Goal: Obtain resource: Obtain resource

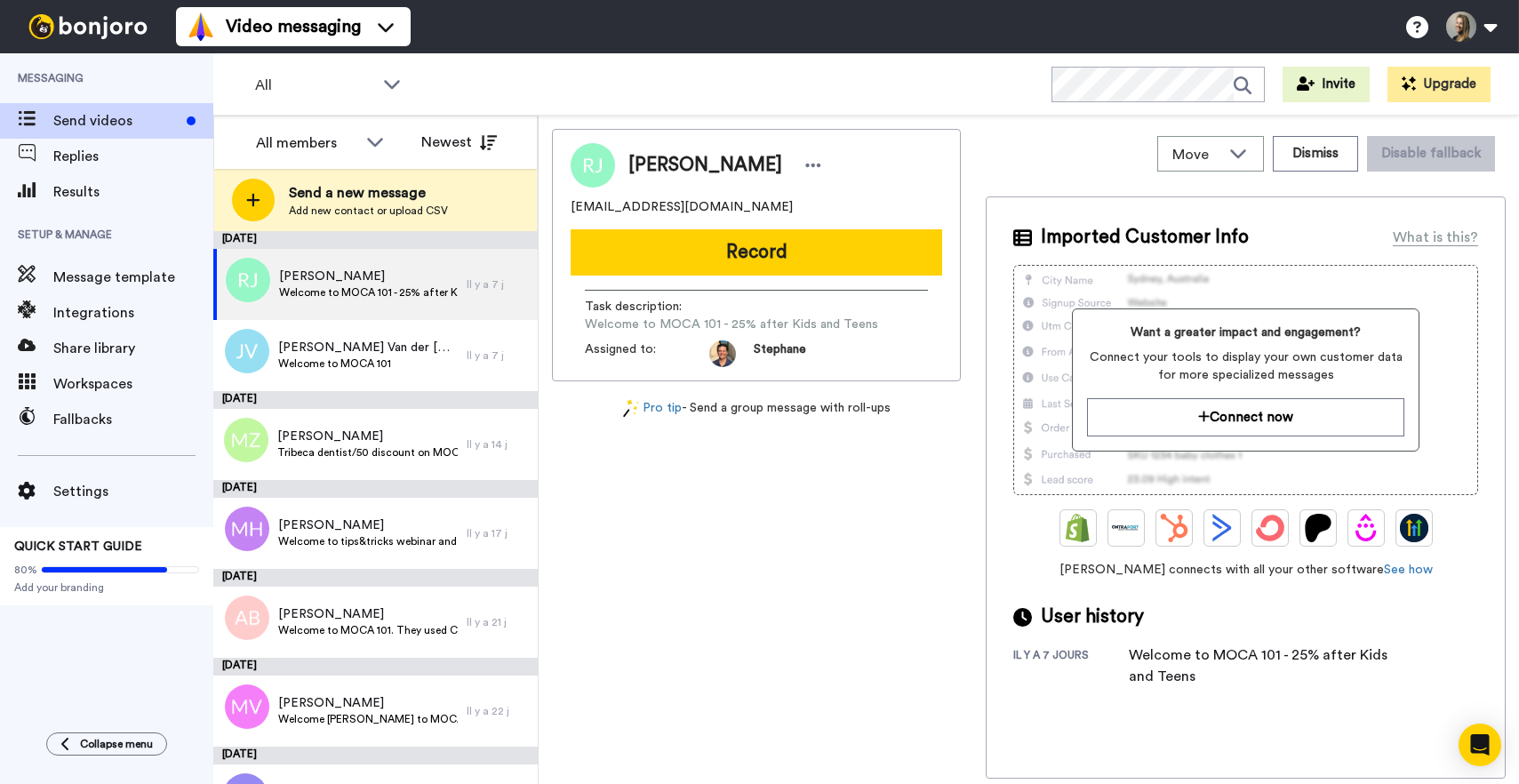
scroll to position [1527, 0]
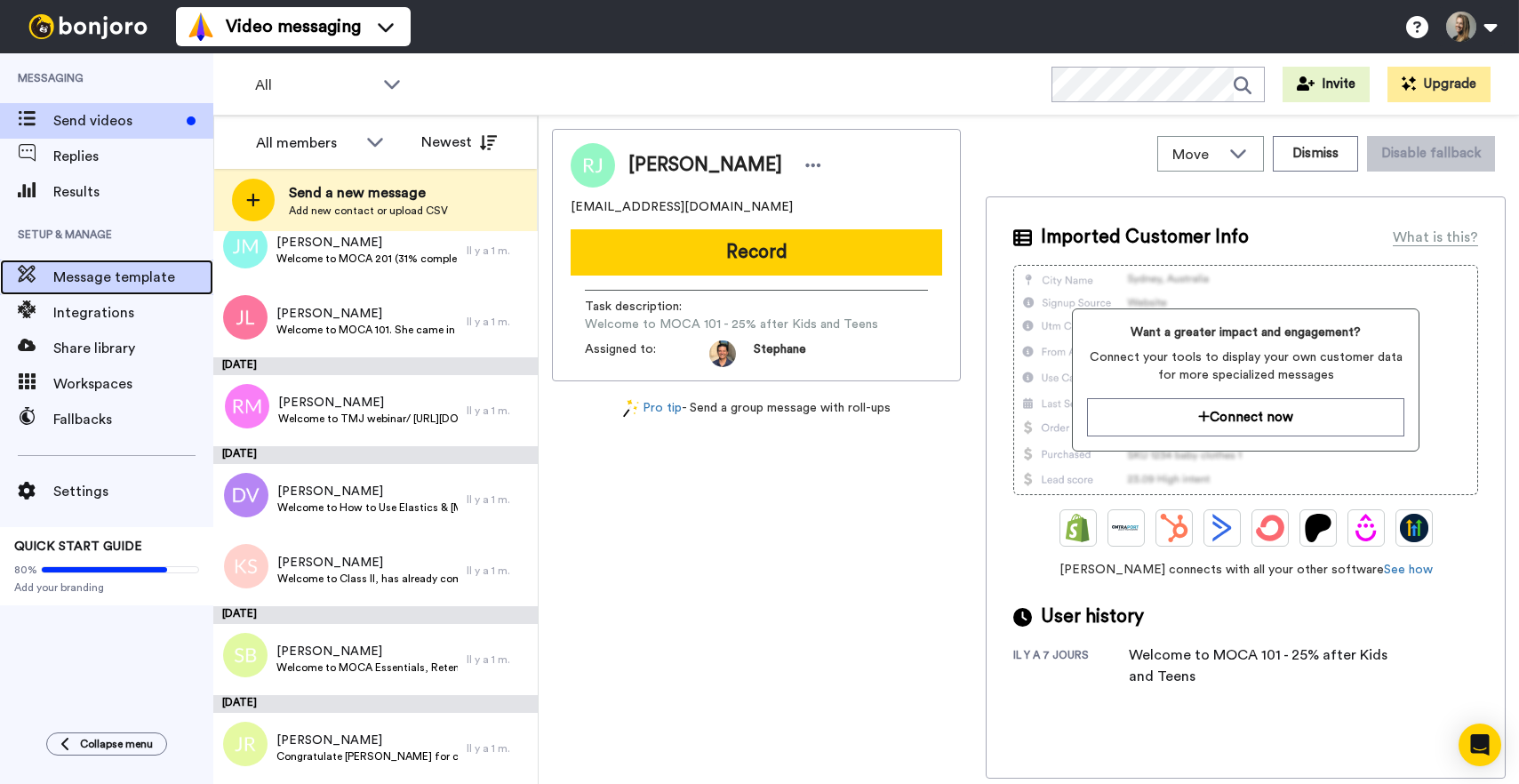
click at [120, 285] on span "Message template" at bounding box center [133, 276] width 160 height 21
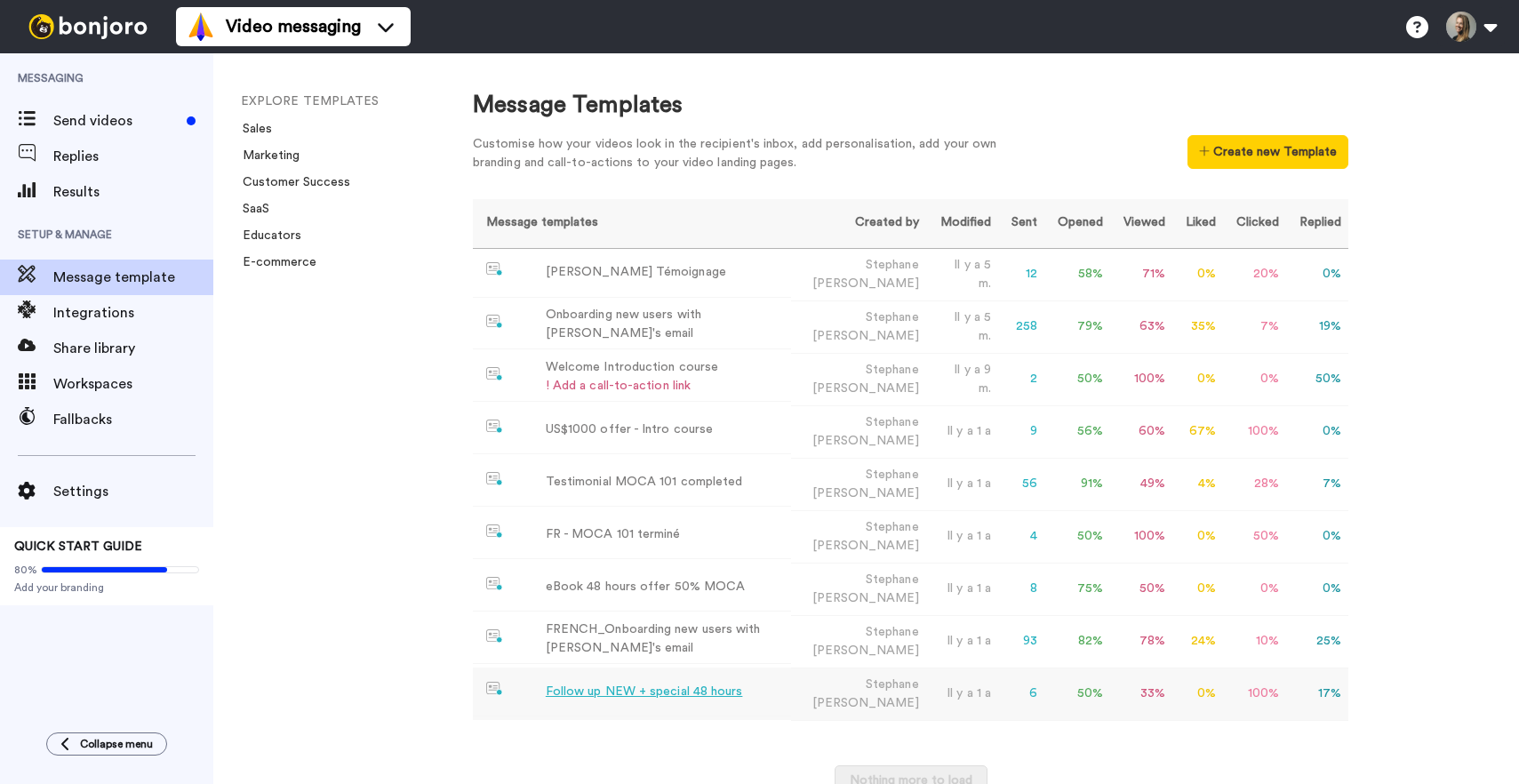
click at [575, 692] on div "Follow up NEW + special 48 hours" at bounding box center [644, 692] width 198 height 18
